Goal: Task Accomplishment & Management: Manage account settings

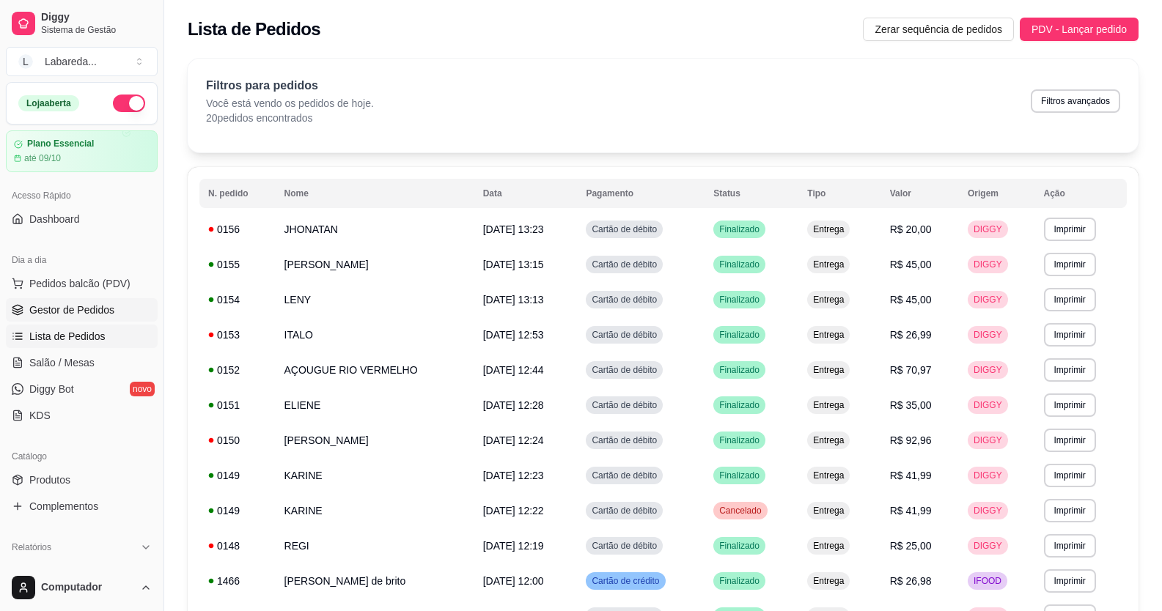
click at [92, 303] on span "Gestor de Pedidos" at bounding box center [71, 310] width 85 height 15
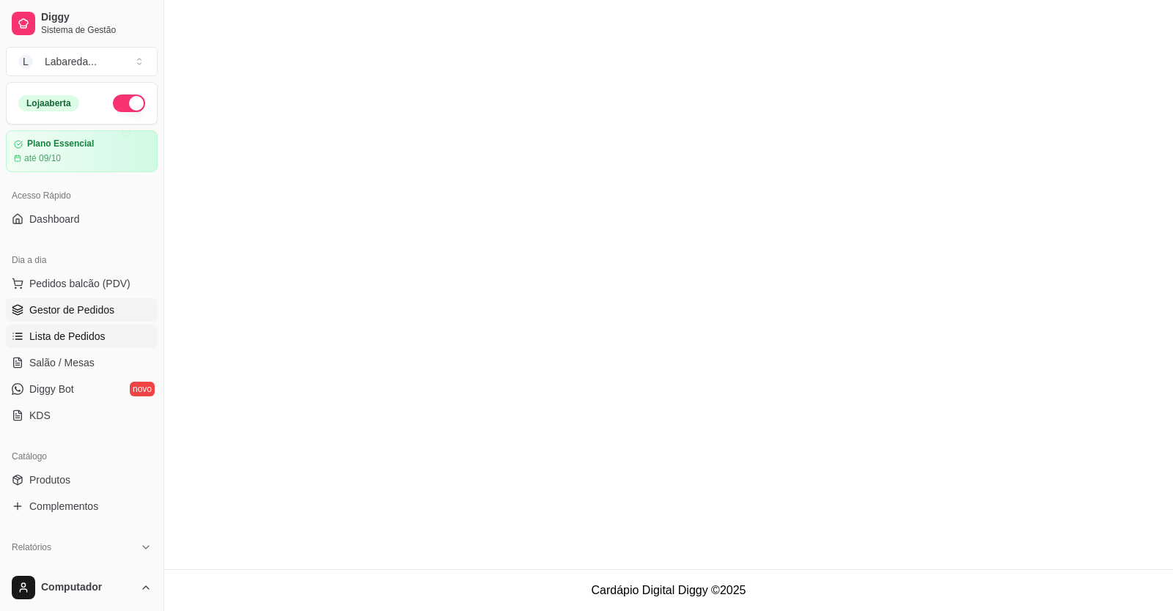
click at [82, 344] on link "Lista de Pedidos" at bounding box center [82, 336] width 152 height 23
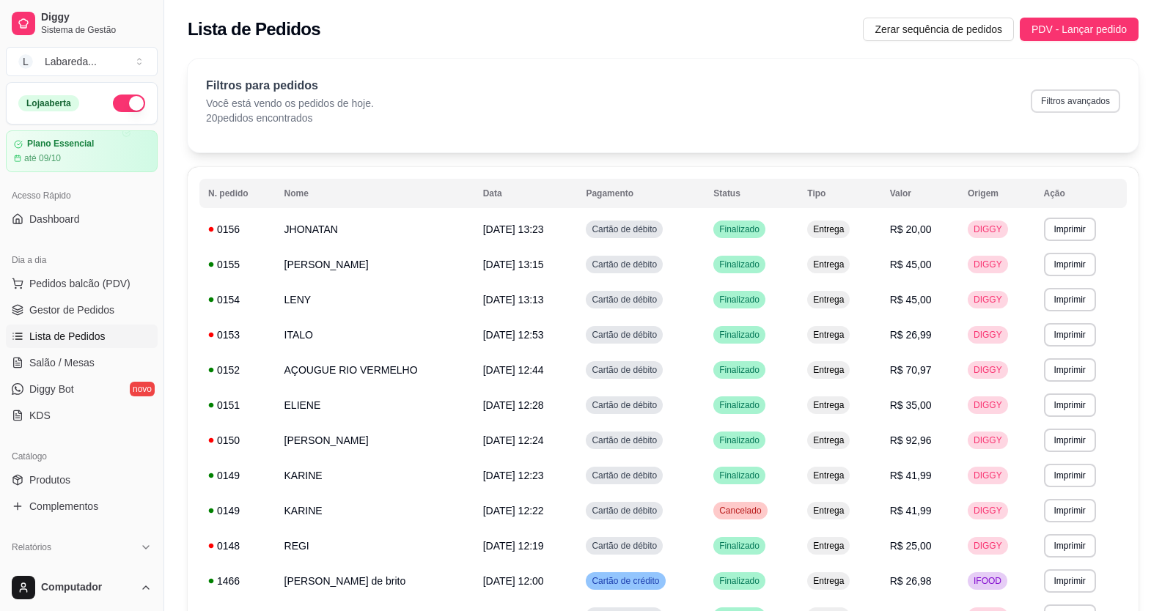
click at [1085, 97] on button "Filtros avançados" at bounding box center [1074, 100] width 89 height 23
select select "0"
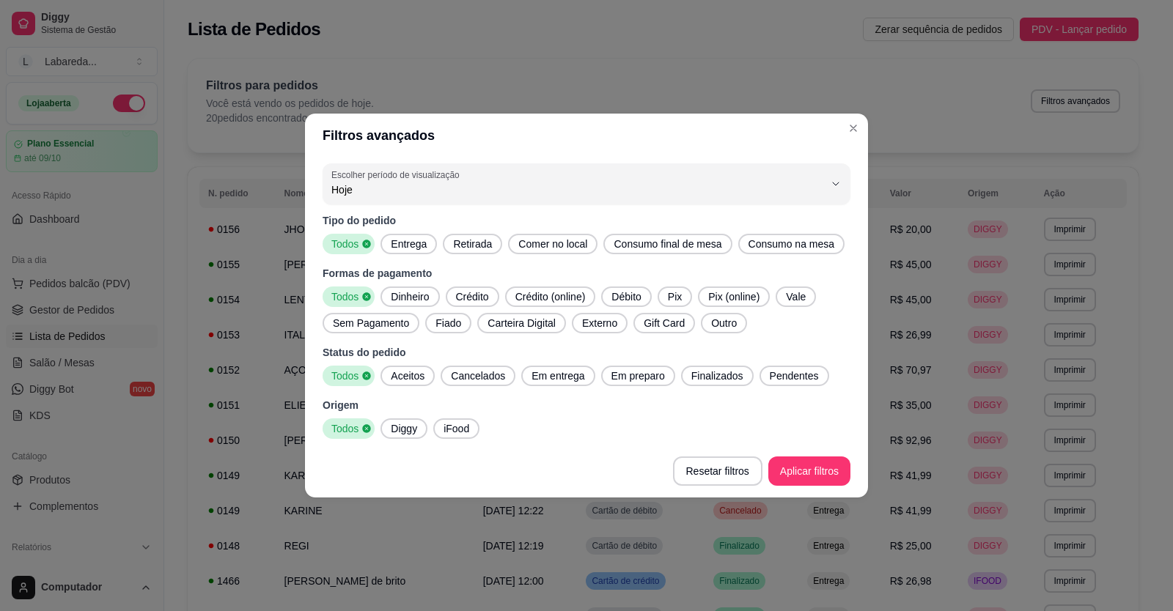
drag, startPoint x: 473, startPoint y: 424, endPoint x: 432, endPoint y: 424, distance: 41.0
click at [451, 424] on div "Origem Todos Diggy iFood" at bounding box center [586, 418] width 528 height 41
click at [407, 427] on span "Diggy" at bounding box center [404, 428] width 38 height 15
click at [725, 380] on span "Finalizados" at bounding box center [717, 376] width 64 height 15
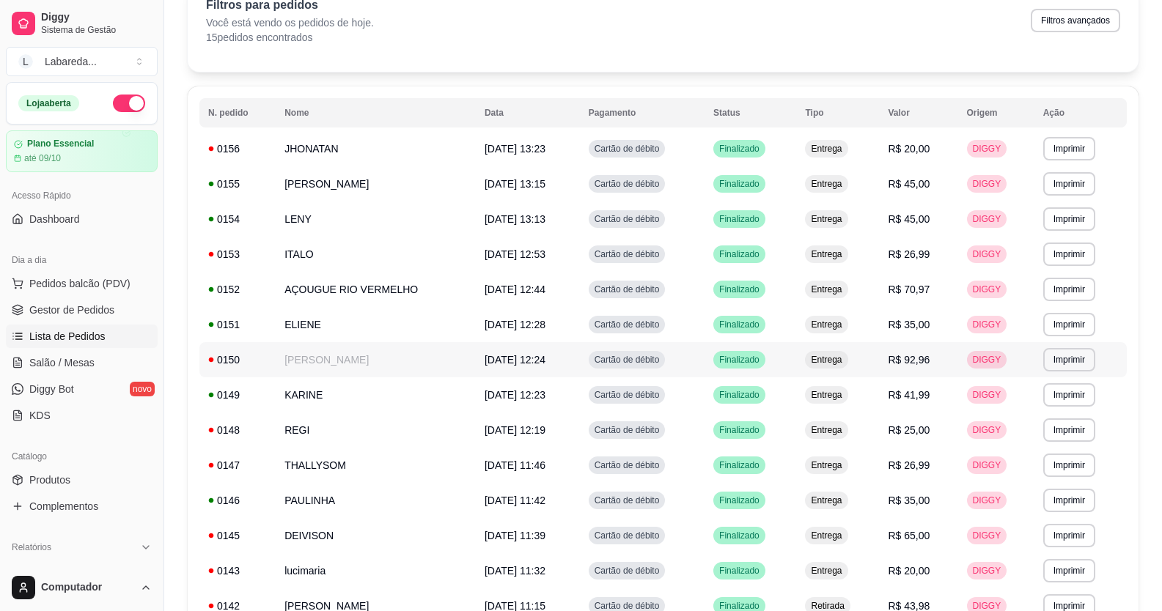
scroll to position [235, 0]
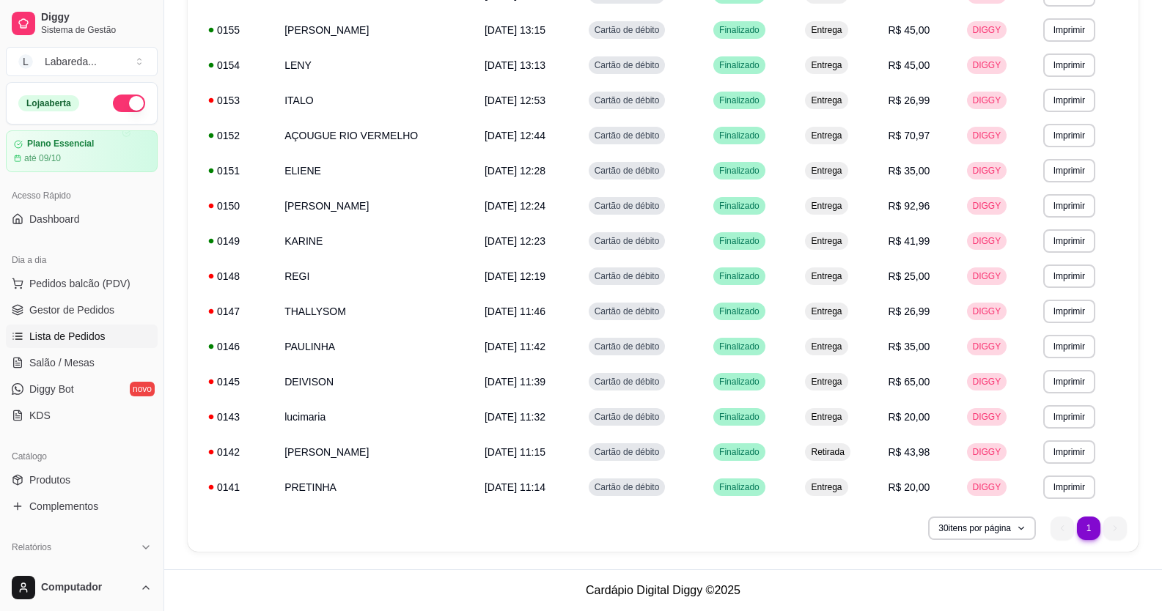
click at [1086, 530] on li "1" at bounding box center [1088, 528] width 23 height 23
click at [1069, 533] on ul "1 1" at bounding box center [1088, 528] width 76 height 23
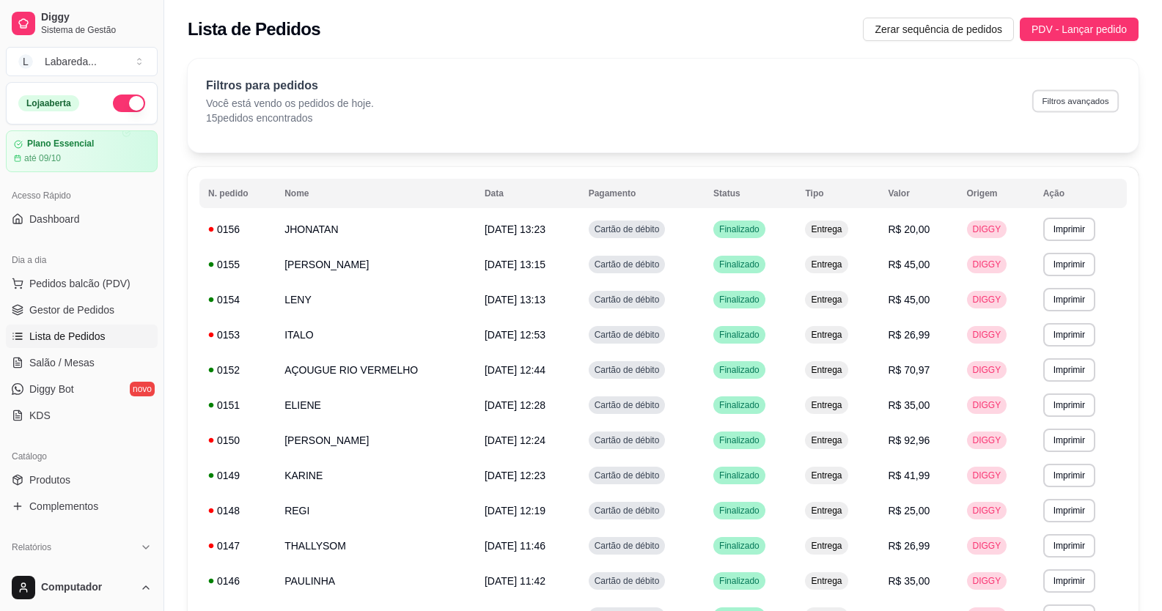
click at [1082, 106] on button "Filtros avançados" at bounding box center [1075, 100] width 86 height 23
select select "0"
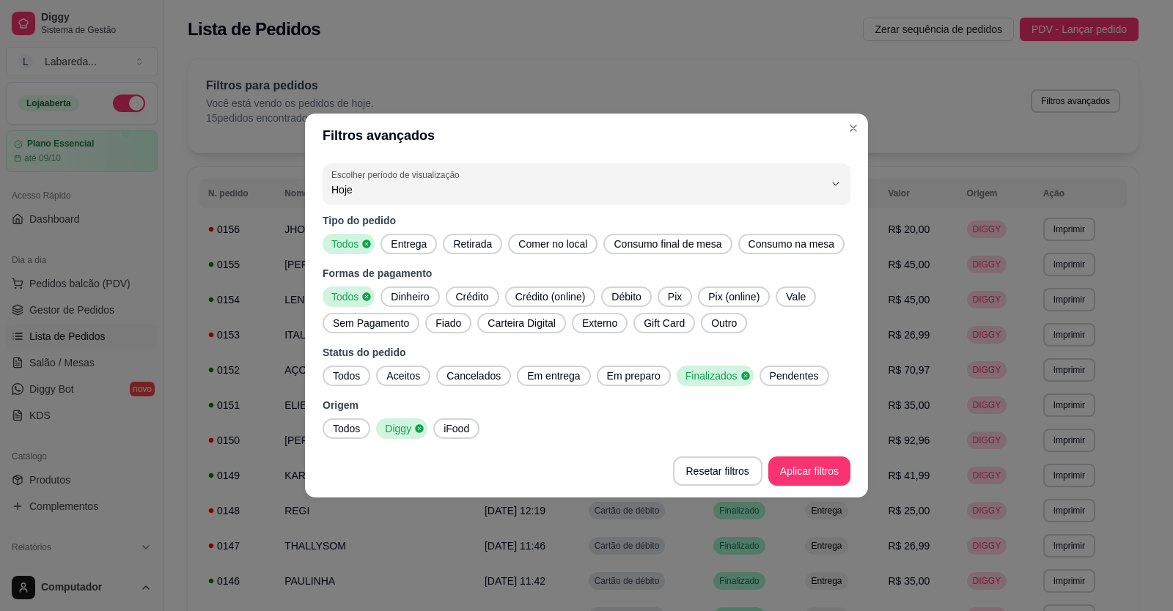
click at [687, 204] on button "Escolher período de visualização Hoje" at bounding box center [586, 183] width 528 height 41
click at [669, 246] on span "Ontem" at bounding box center [579, 249] width 470 height 14
type input "1"
select select "1"
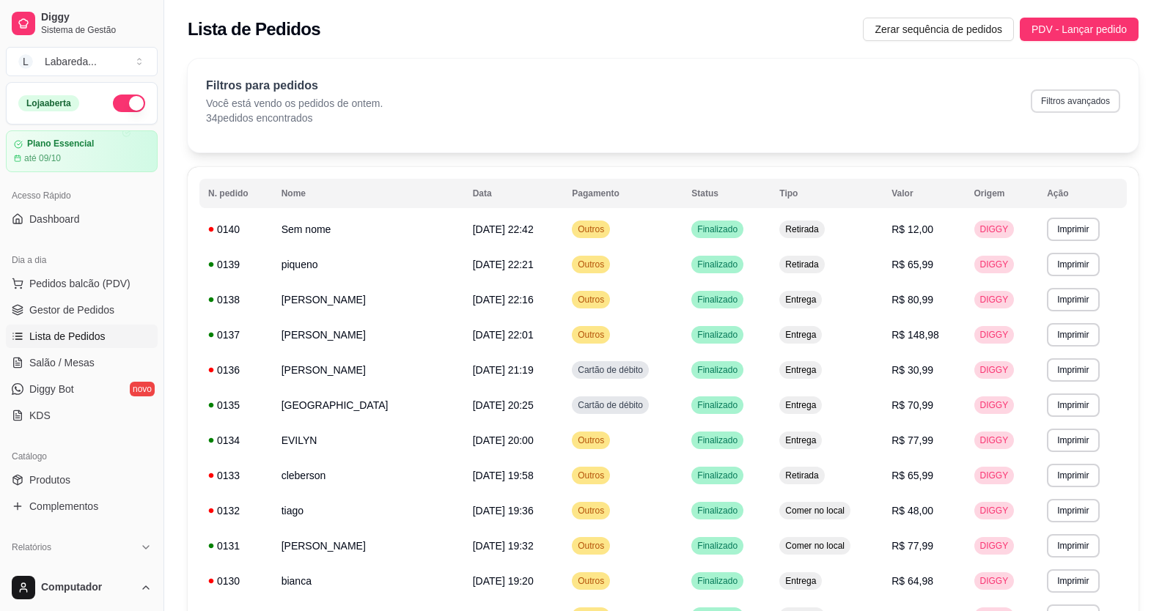
click at [1064, 106] on button "Filtros avançados" at bounding box center [1074, 100] width 89 height 23
select select "1"
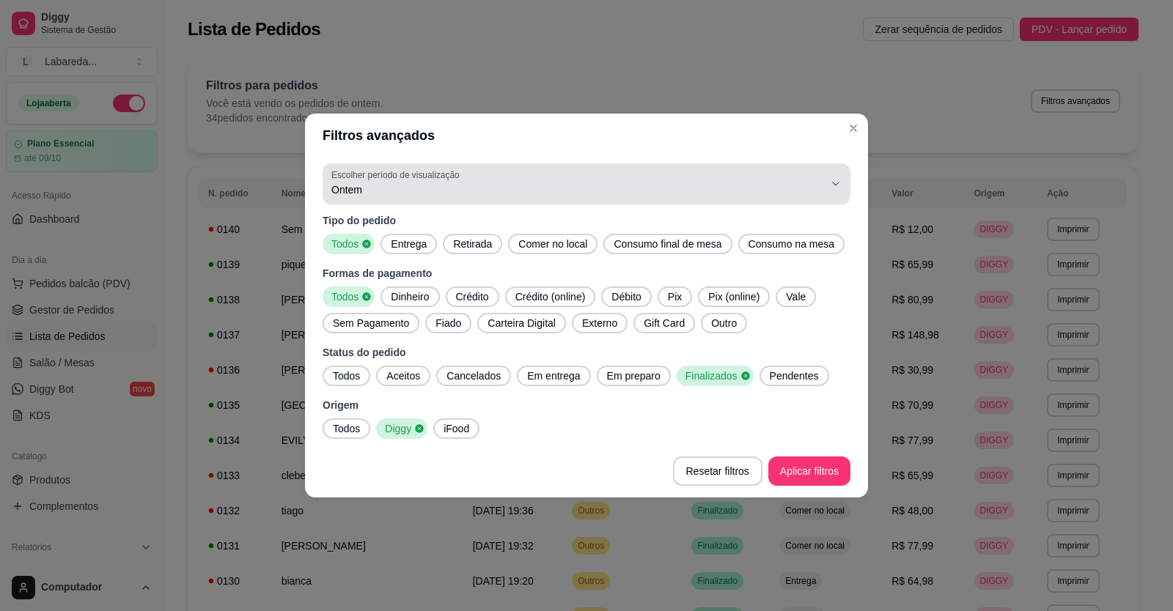
click at [412, 196] on span "Ontem" at bounding box center [577, 189] width 492 height 15
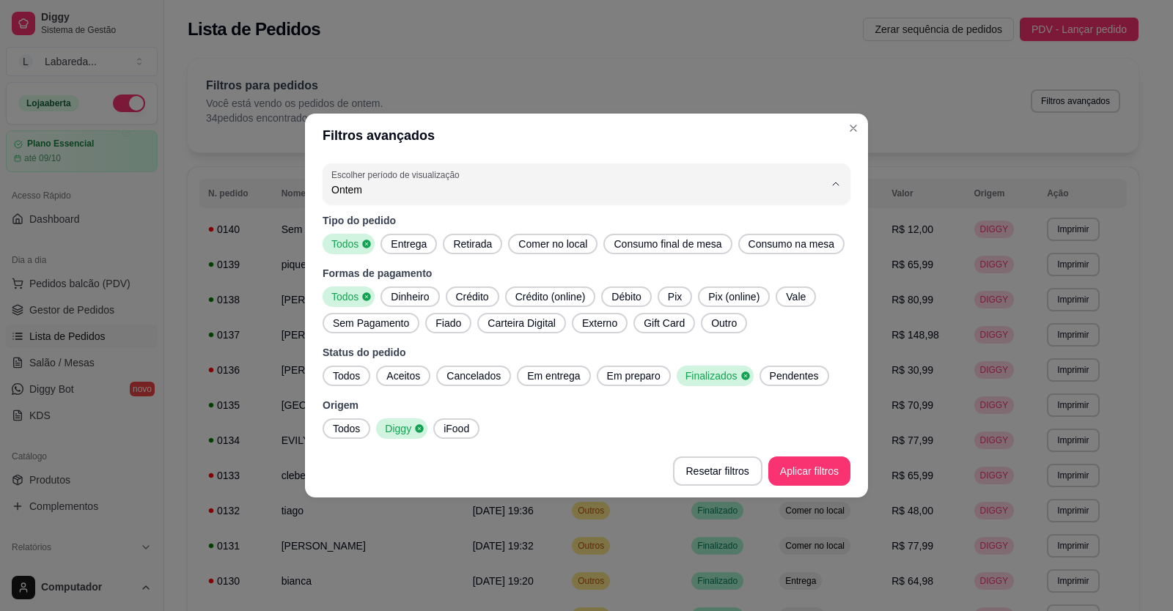
click at [388, 231] on span "Hoje" at bounding box center [579, 225] width 470 height 14
type input "0"
select select "0"
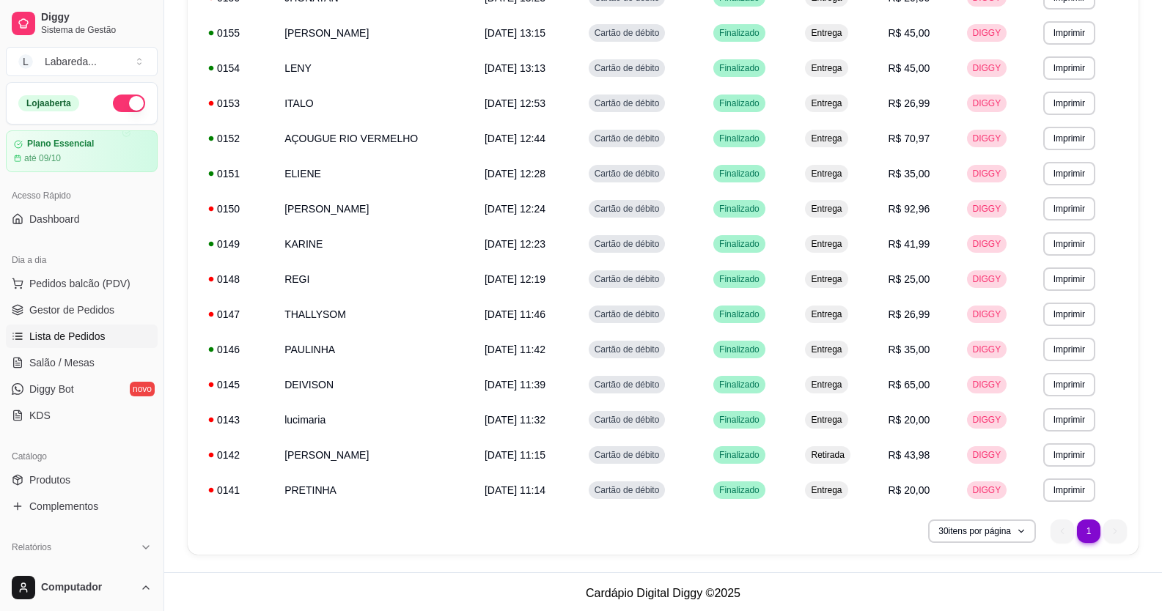
scroll to position [235, 0]
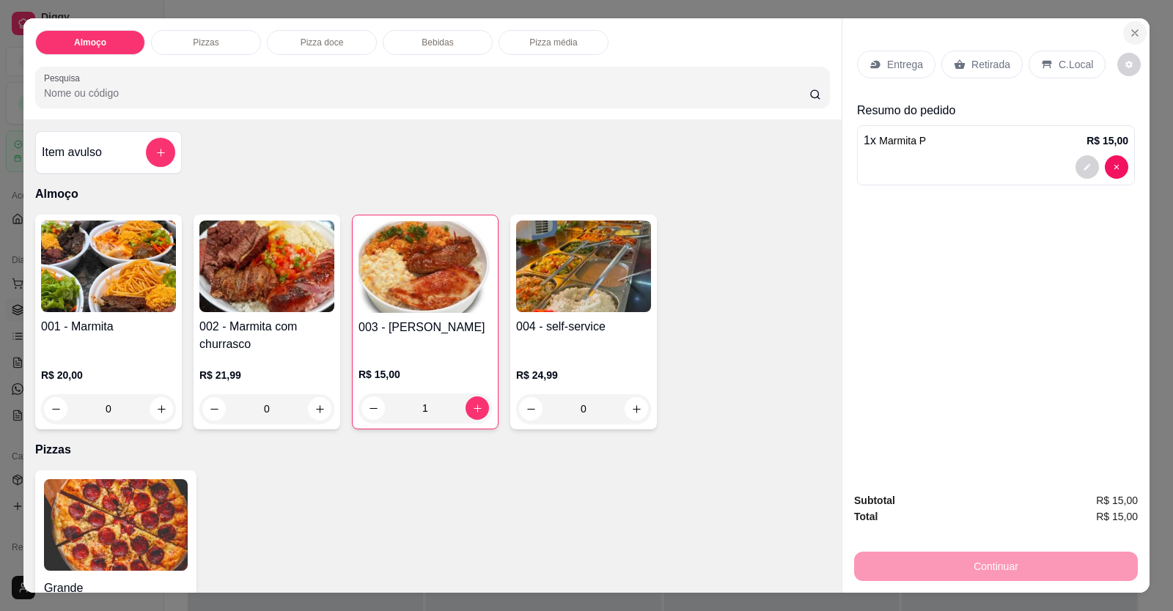
drag, startPoint x: 1147, startPoint y: 1, endPoint x: 1130, endPoint y: 34, distance: 37.0
click at [1137, 16] on div "Almoço Pizzas Pizza doce Bebidas Pizza média Pesquisa Item avulso Almoço 001 - …" at bounding box center [586, 305] width 1173 height 611
click at [1132, 34] on icon "Close" at bounding box center [1135, 33] width 6 height 6
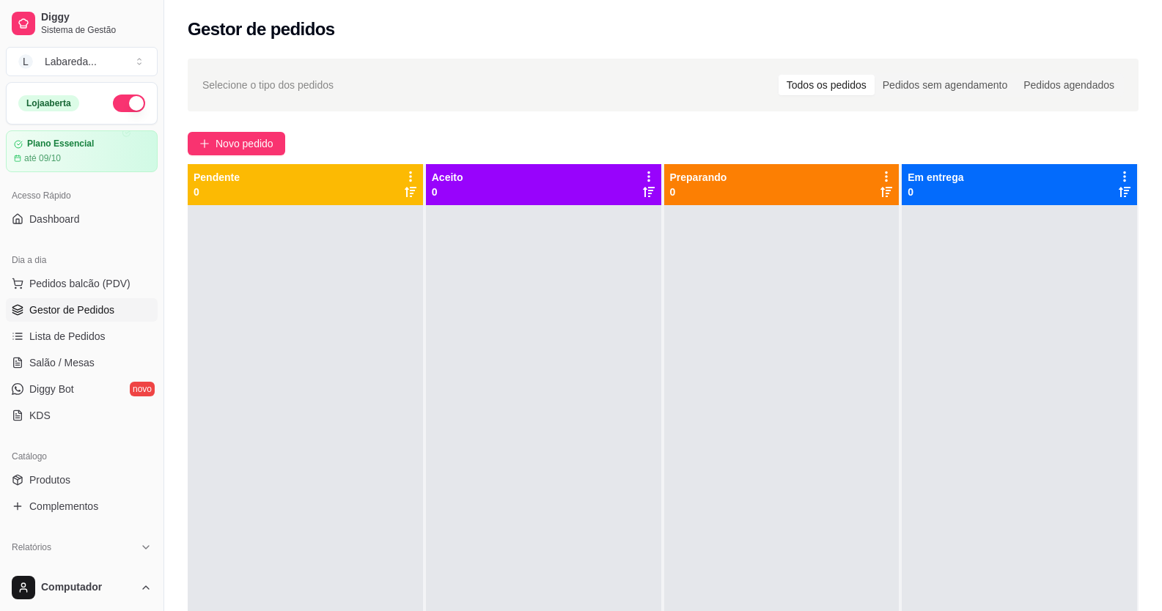
click at [1087, 1] on div "Gestor de pedidos" at bounding box center [662, 25] width 997 height 50
